Goal: Information Seeking & Learning: Learn about a topic

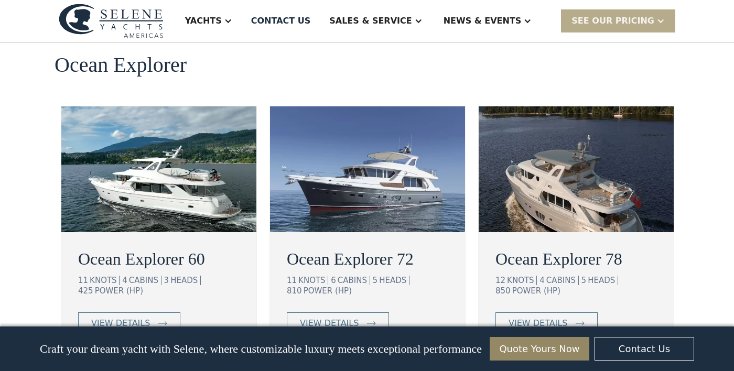
scroll to position [1905, 0]
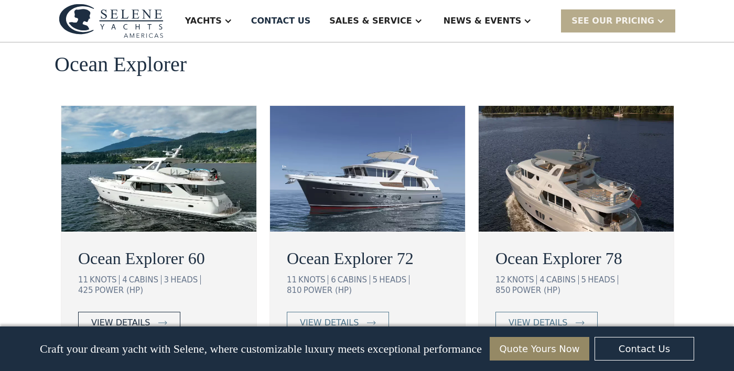
click at [117, 317] on div "view details" at bounding box center [120, 323] width 59 height 13
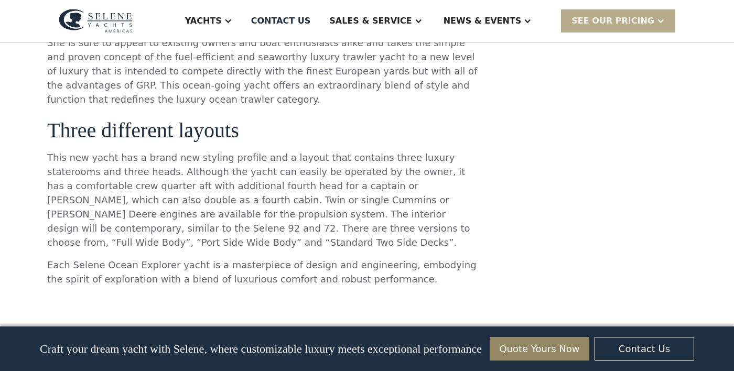
scroll to position [1003, 0]
click at [622, 306] on div "**********" at bounding box center [589, 369] width 195 height 2357
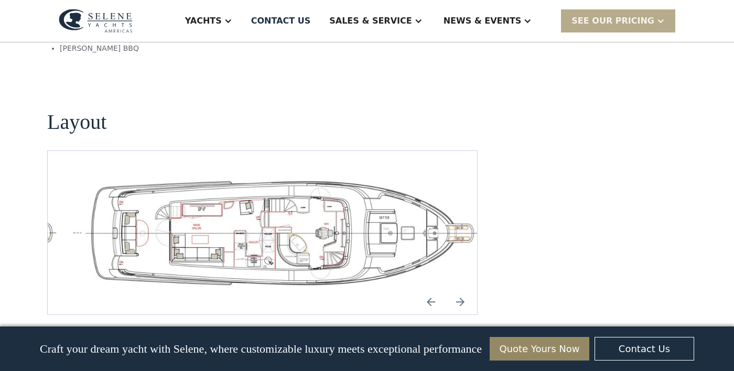
scroll to position [2235, 0]
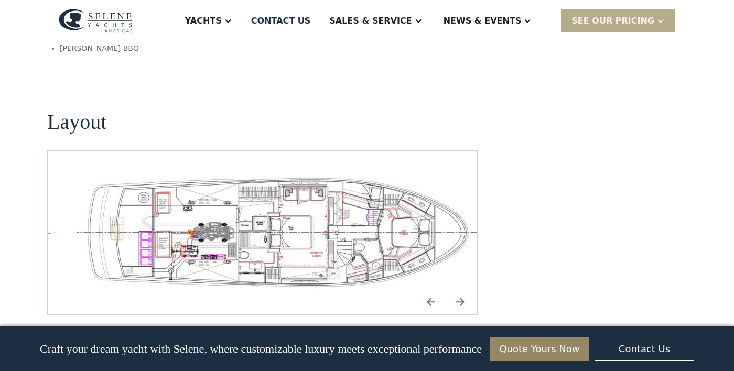
click at [111, 219] on img "open lightbox" at bounding box center [279, 233] width 413 height 114
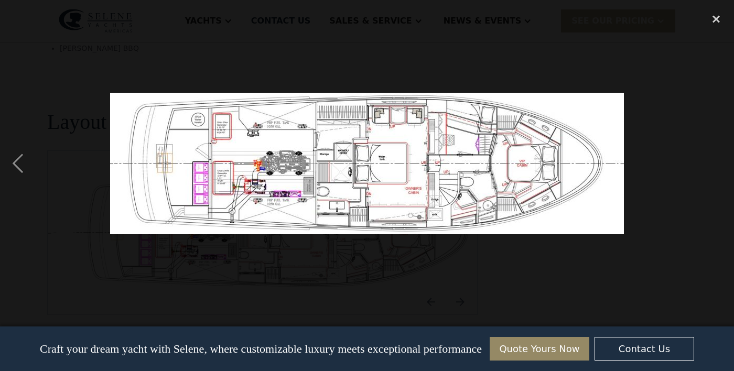
click at [711, 197] on div "next image" at bounding box center [716, 163] width 36 height 312
click at [20, 188] on div "previous image" at bounding box center [18, 163] width 36 height 312
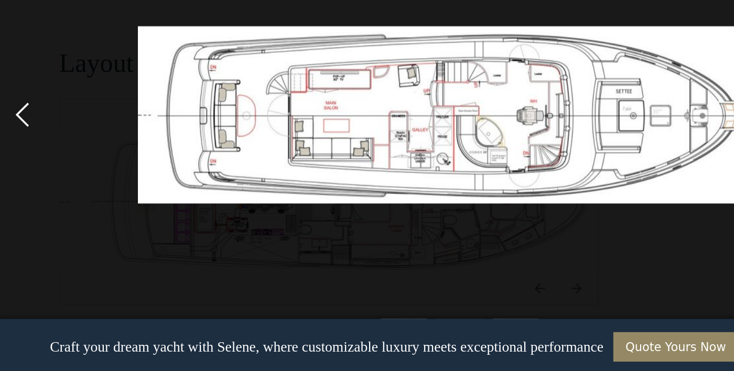
click at [20, 186] on div "previous image" at bounding box center [18, 163] width 36 height 312
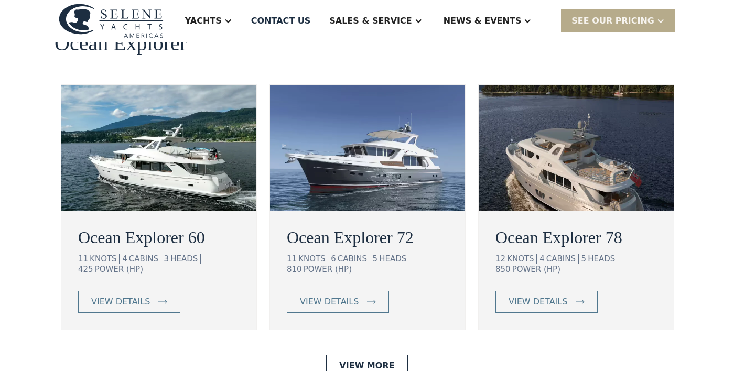
click at [564, 171] on img at bounding box center [576, 148] width 195 height 126
click at [538, 300] on div "view details" at bounding box center [538, 302] width 59 height 13
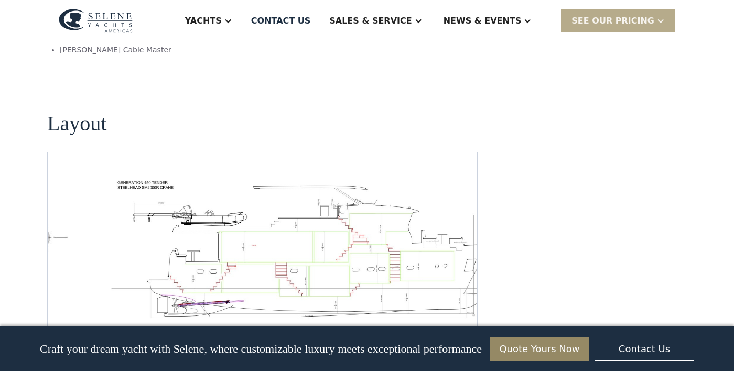
scroll to position [1528, 0]
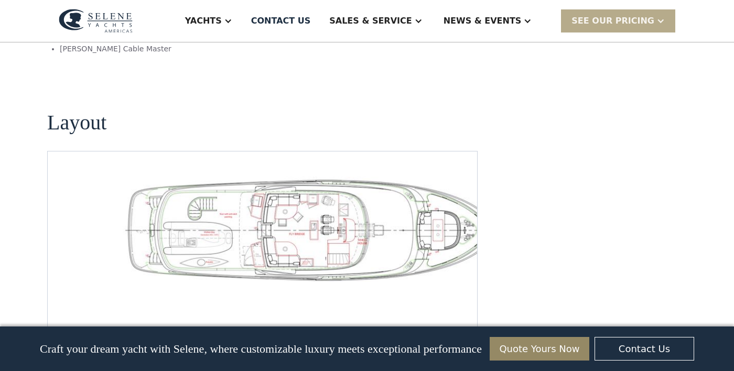
click at [121, 251] on img "open lightbox" at bounding box center [312, 229] width 413 height 105
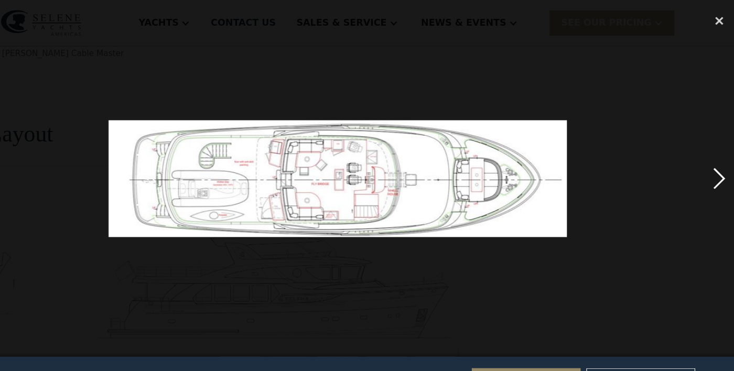
click at [717, 180] on div "next image" at bounding box center [716, 163] width 36 height 312
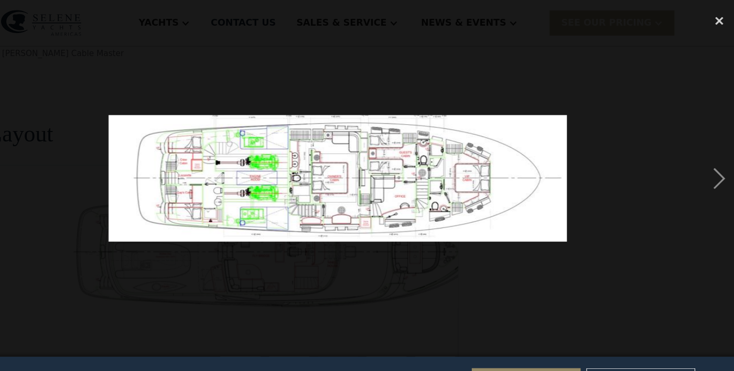
click at [197, 190] on img at bounding box center [366, 163] width 419 height 116
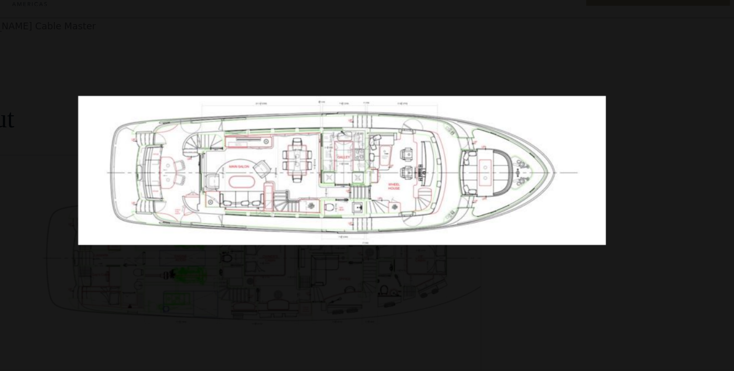
click at [652, 197] on div at bounding box center [367, 163] width 734 height 312
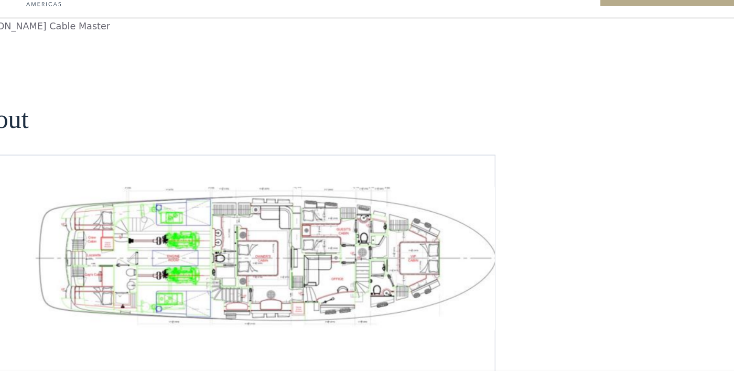
click at [201, 208] on img "open lightbox" at bounding box center [296, 234] width 413 height 114
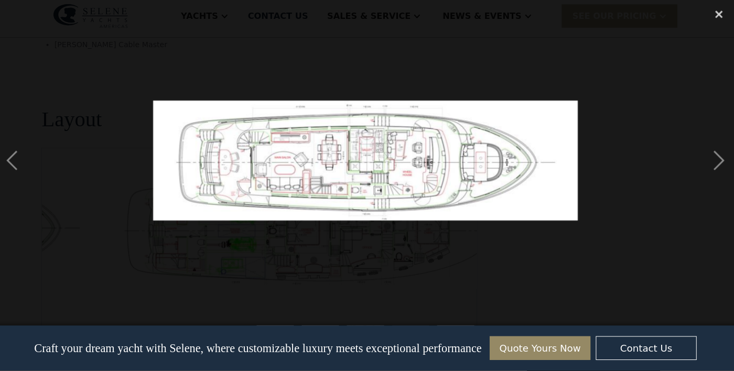
scroll to position [1527, 0]
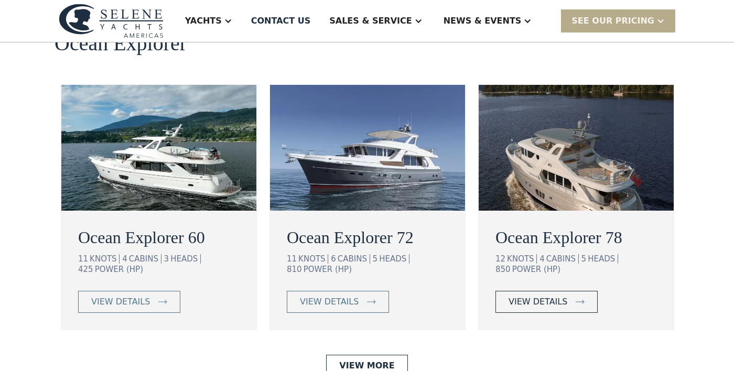
click at [535, 301] on div "view details" at bounding box center [538, 302] width 59 height 13
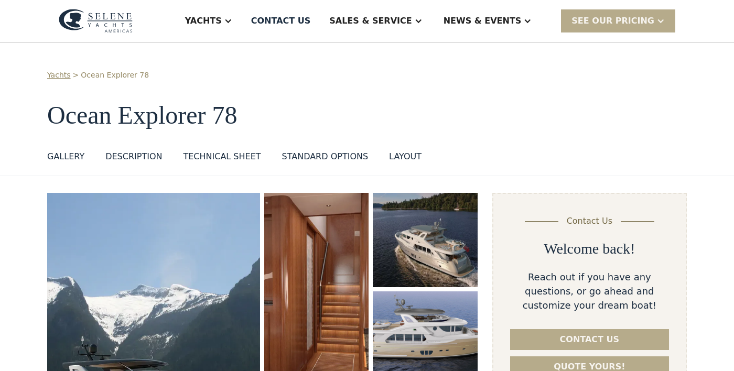
click at [60, 156] on div "GALLERY" at bounding box center [65, 156] width 37 height 13
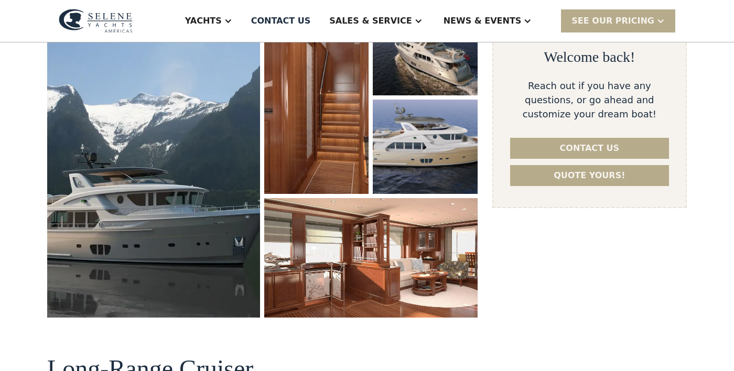
scroll to position [193, 0]
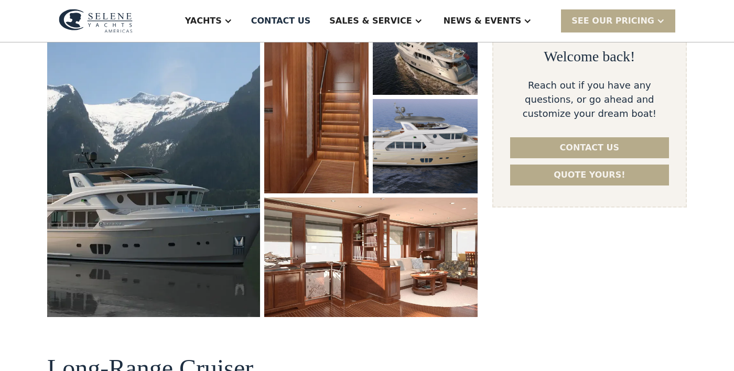
click at [139, 195] on img "open lightbox" at bounding box center [153, 159] width 213 height 317
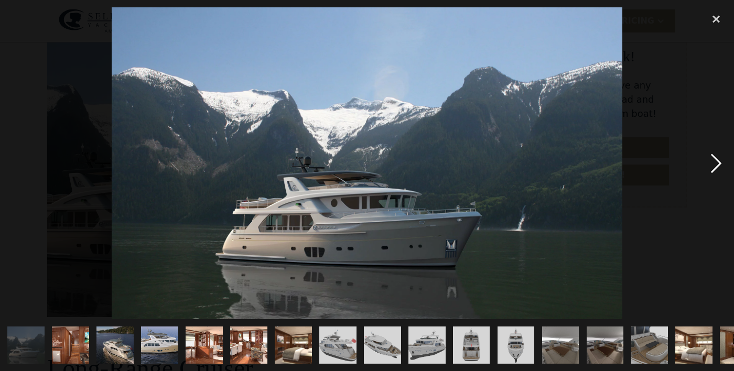
click at [715, 186] on div "next image" at bounding box center [716, 163] width 36 height 312
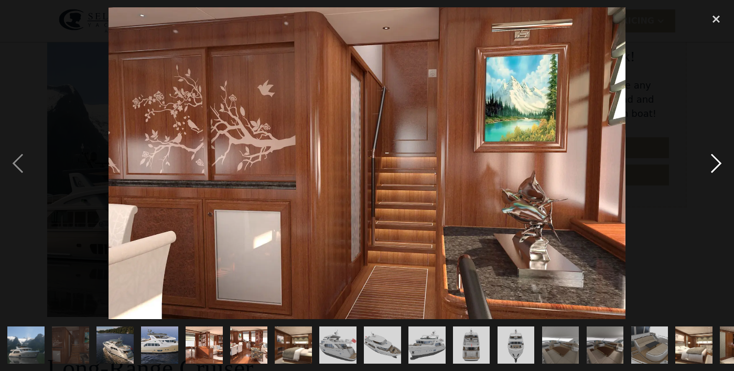
click at [711, 190] on div "next image" at bounding box center [716, 163] width 36 height 312
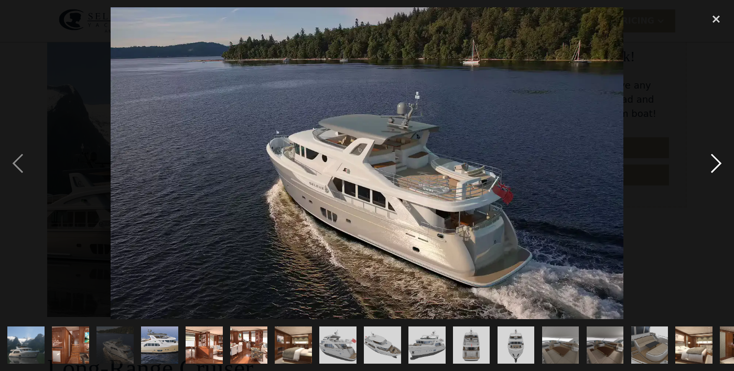
click at [715, 193] on div "next image" at bounding box center [716, 163] width 36 height 312
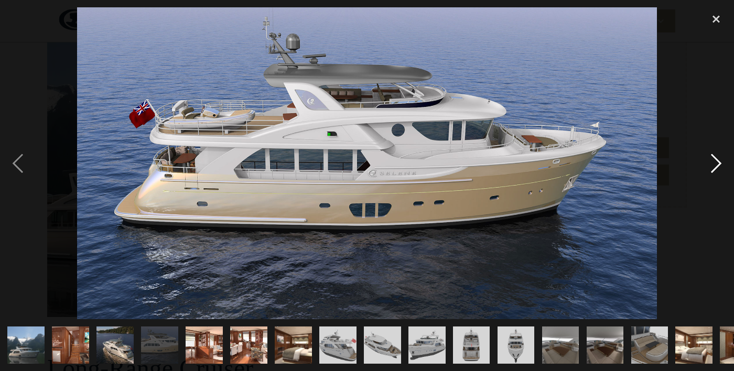
click at [716, 193] on div "next image" at bounding box center [716, 163] width 36 height 312
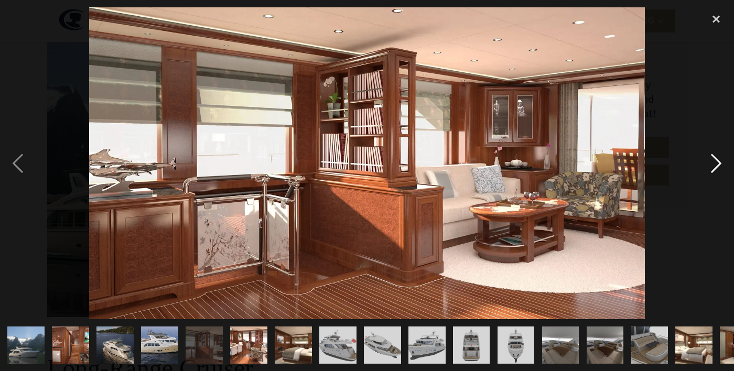
click at [714, 192] on div "next image" at bounding box center [716, 163] width 36 height 312
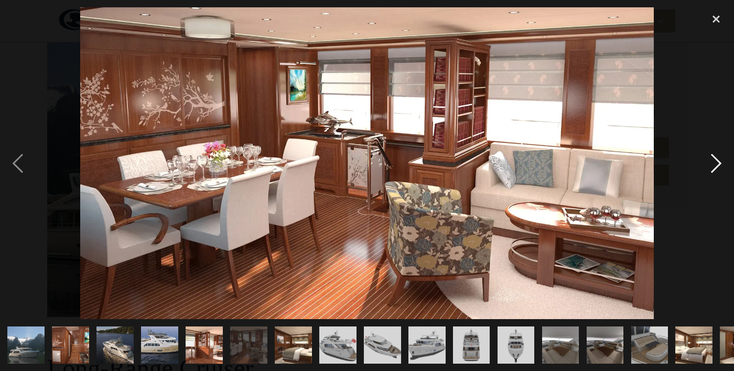
click at [714, 193] on div "next image" at bounding box center [716, 163] width 36 height 312
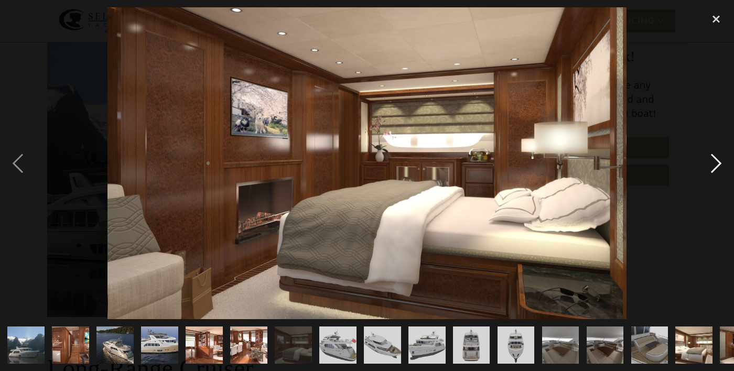
click at [713, 195] on div "next image" at bounding box center [716, 163] width 36 height 312
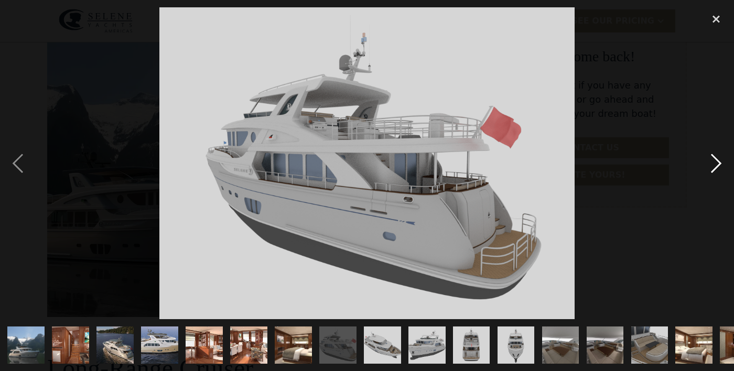
click at [717, 193] on div "next image" at bounding box center [716, 163] width 36 height 312
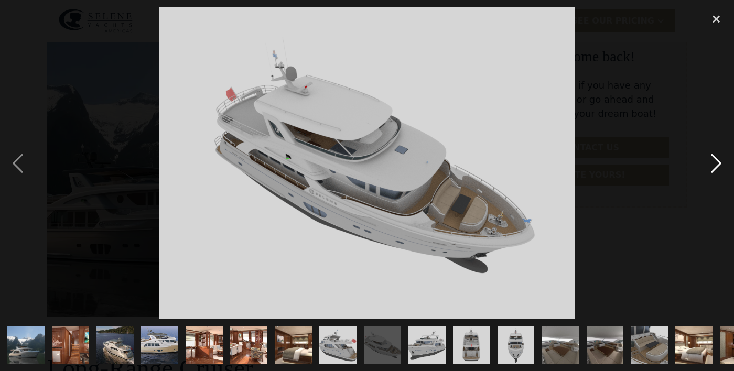
click at [720, 191] on div "next image" at bounding box center [716, 163] width 36 height 312
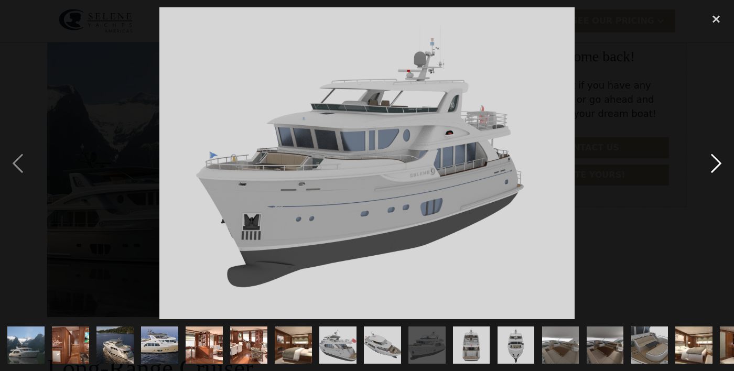
click at [717, 192] on div "next image" at bounding box center [716, 163] width 36 height 312
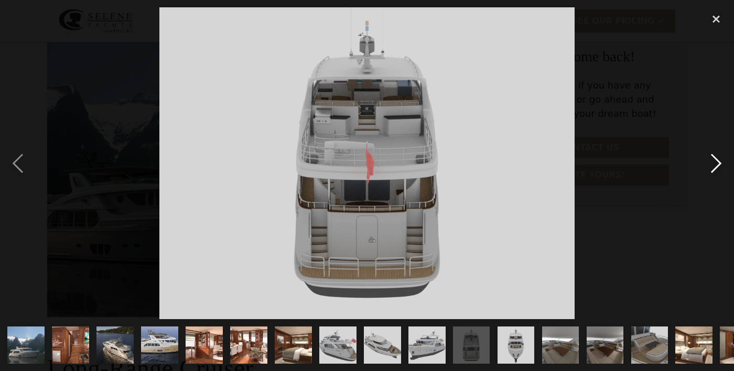
click at [718, 192] on div "next image" at bounding box center [716, 163] width 36 height 312
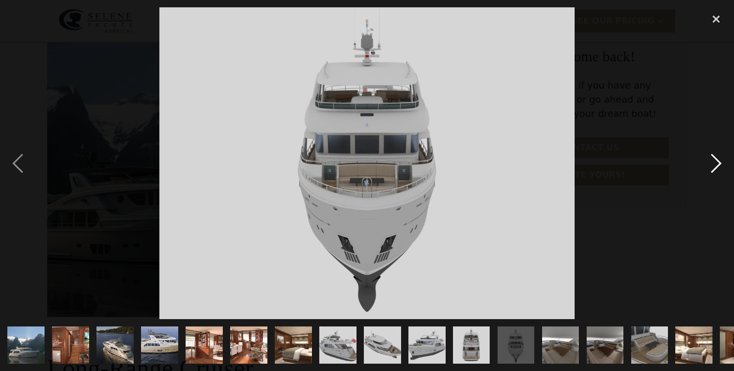
click at [717, 192] on div "next image" at bounding box center [716, 163] width 36 height 312
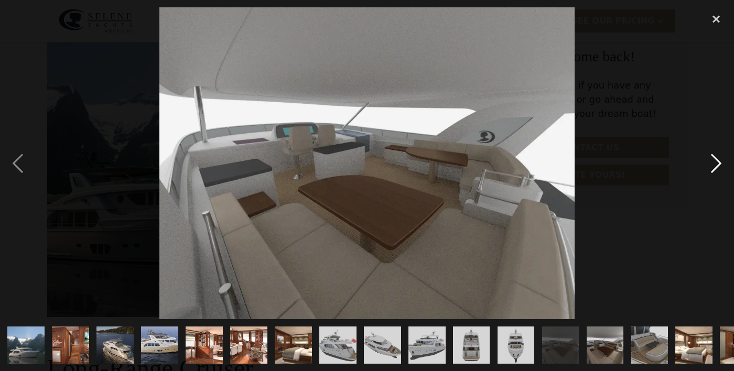
click at [719, 191] on div "next image" at bounding box center [716, 163] width 36 height 312
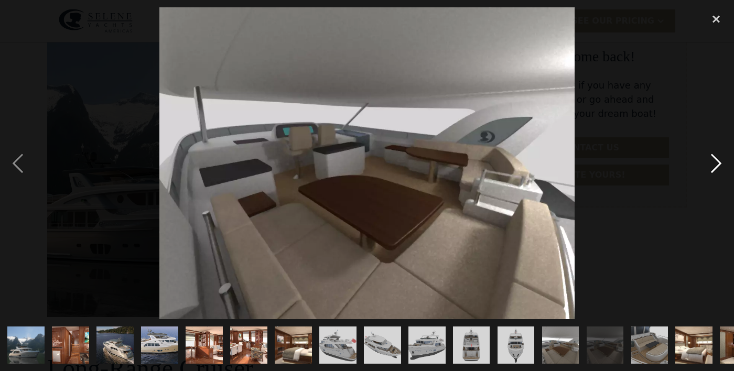
click at [717, 192] on div "next image" at bounding box center [716, 163] width 36 height 312
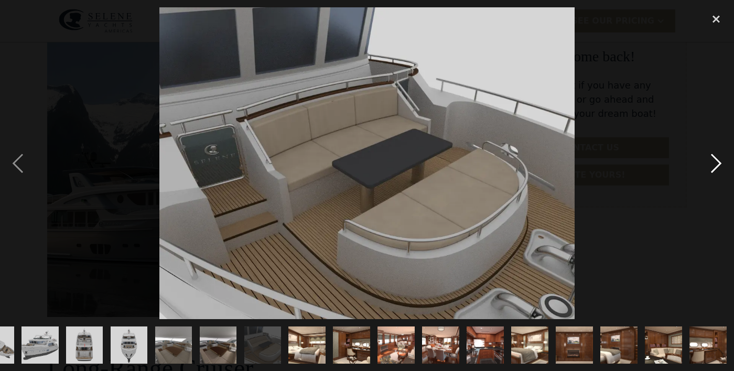
scroll to position [0, 539]
click at [721, 190] on div "next image" at bounding box center [716, 163] width 36 height 312
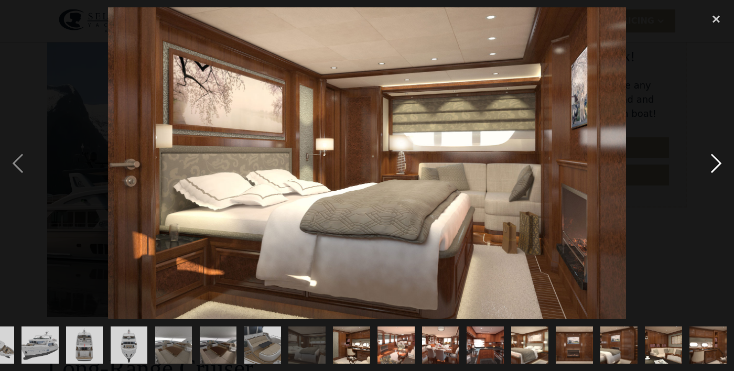
click at [718, 194] on div "next image" at bounding box center [716, 163] width 36 height 312
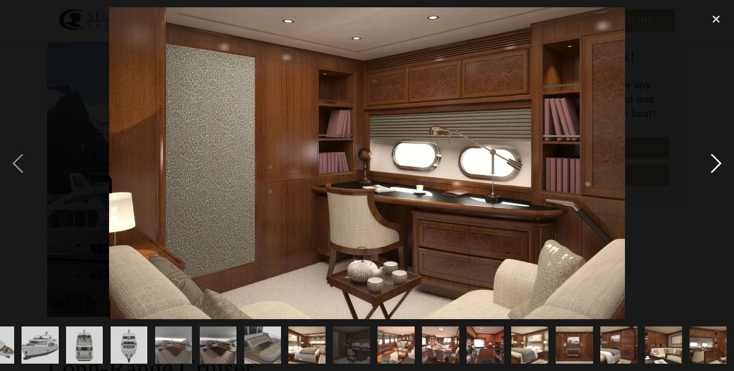
click at [716, 193] on div "next image" at bounding box center [716, 163] width 36 height 312
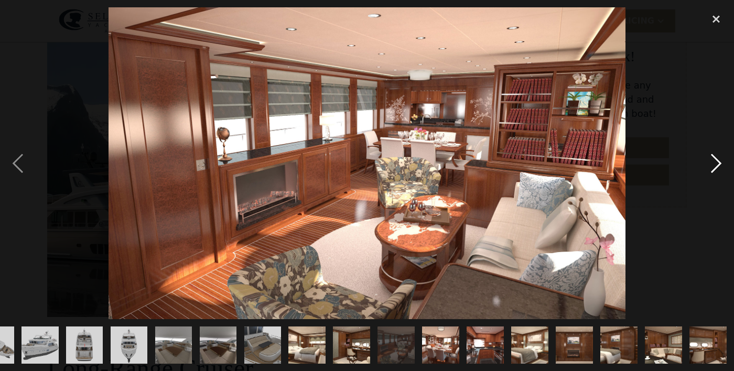
click at [716, 193] on div "next image" at bounding box center [716, 163] width 36 height 312
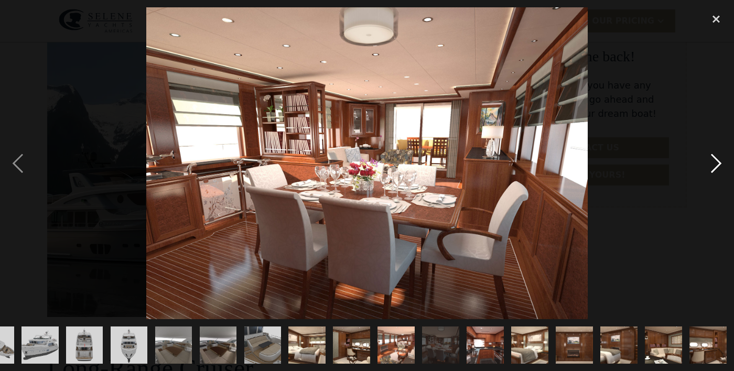
click at [718, 192] on div "next image" at bounding box center [716, 163] width 36 height 312
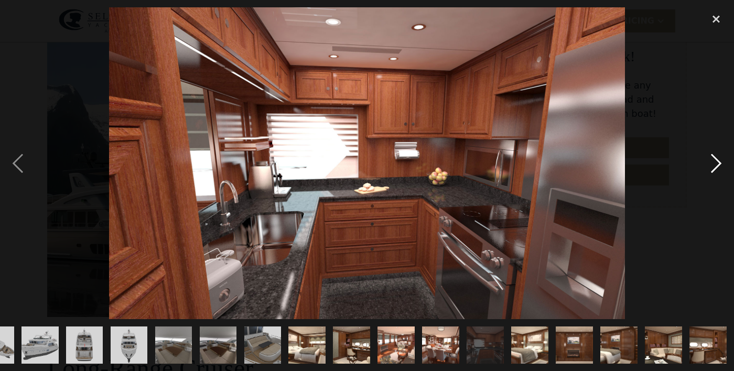
click at [719, 193] on div "next image" at bounding box center [716, 163] width 36 height 312
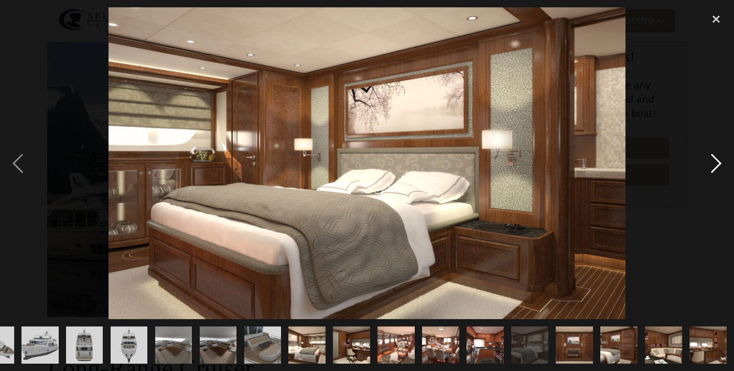
click at [719, 193] on div "next image" at bounding box center [716, 163] width 36 height 312
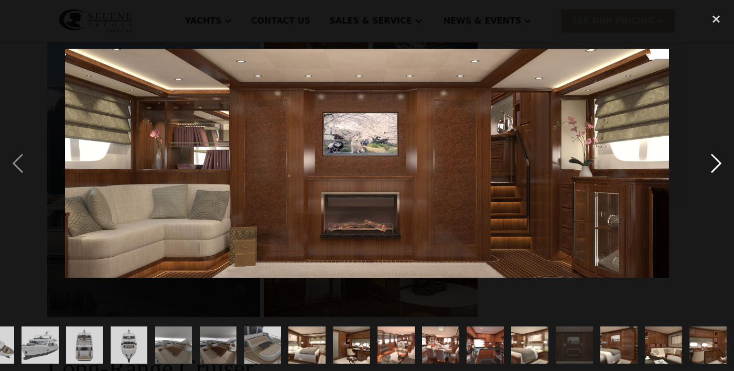
click at [717, 193] on div "next image" at bounding box center [716, 163] width 36 height 312
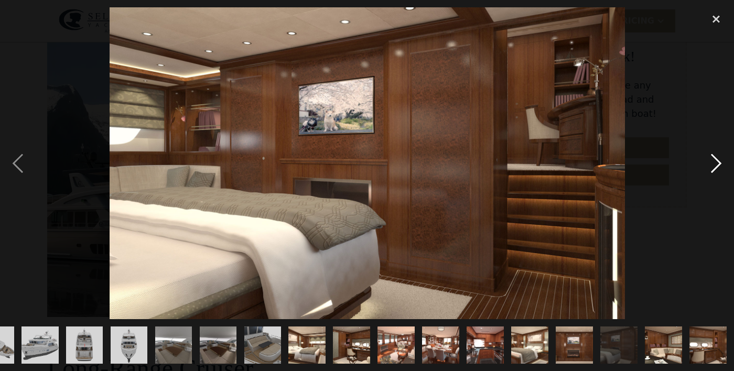
click at [718, 193] on div "next image" at bounding box center [716, 163] width 36 height 312
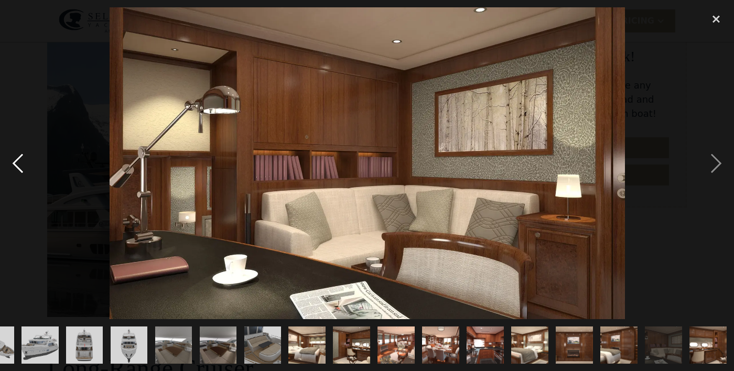
click at [16, 190] on div "previous image" at bounding box center [18, 163] width 36 height 312
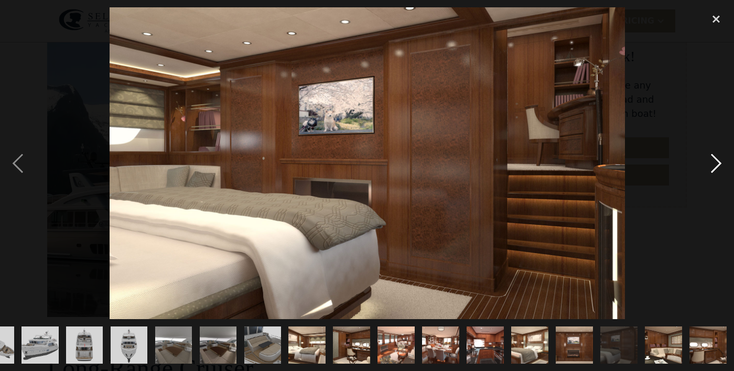
click at [719, 195] on div "next image" at bounding box center [716, 163] width 36 height 312
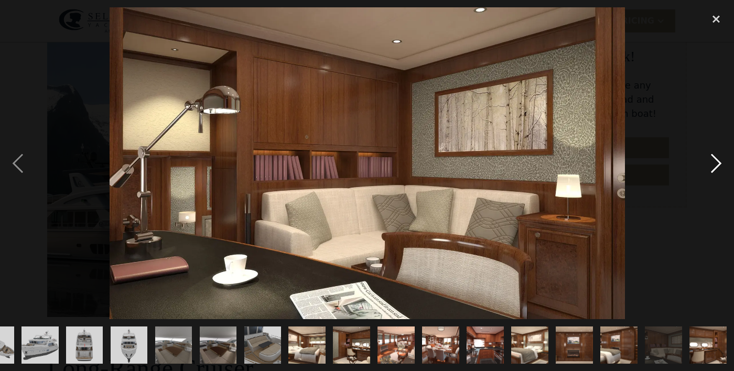
click at [715, 192] on div "next image" at bounding box center [716, 163] width 36 height 312
